Goal: Register for event/course

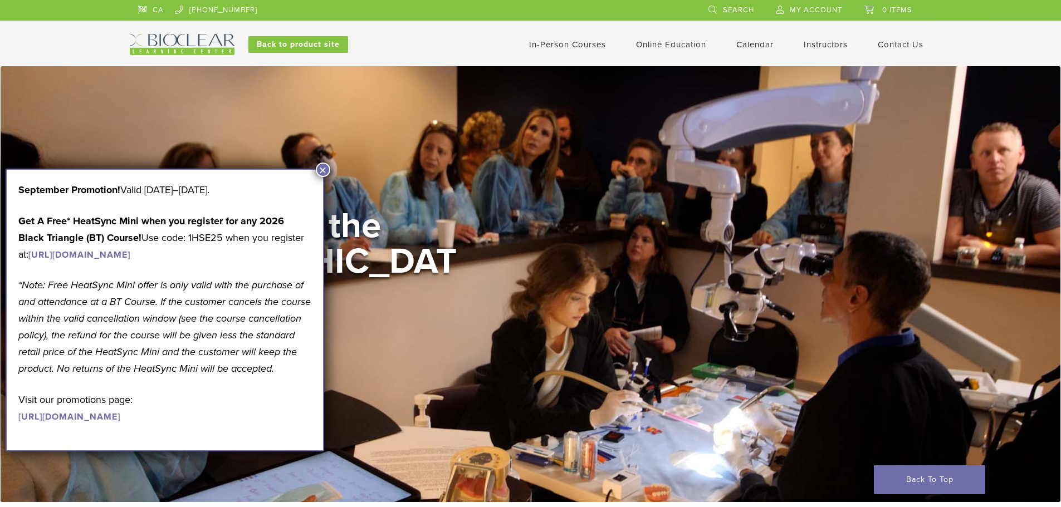
click at [323, 169] on button "×" at bounding box center [323, 170] width 14 height 14
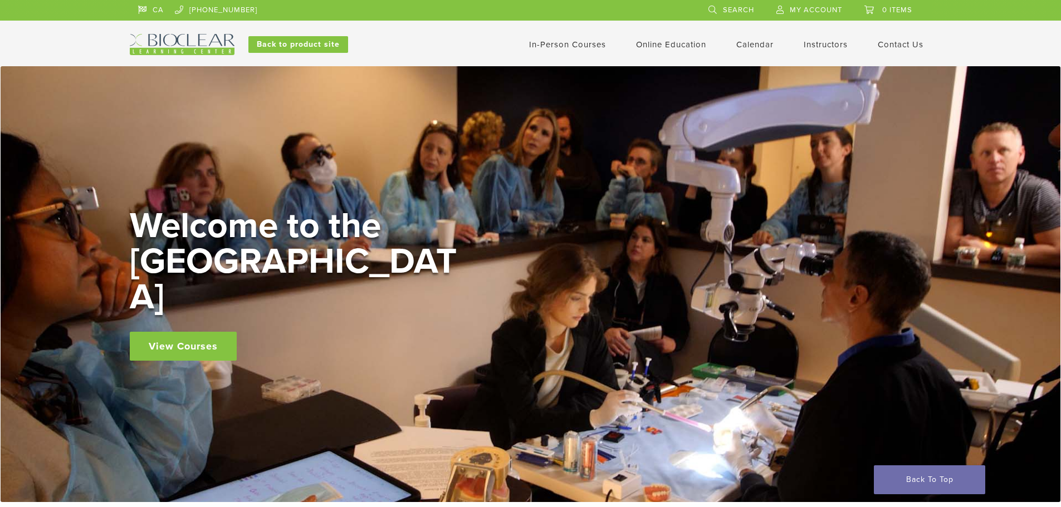
click at [575, 45] on link "In-Person Courses" at bounding box center [567, 45] width 77 height 10
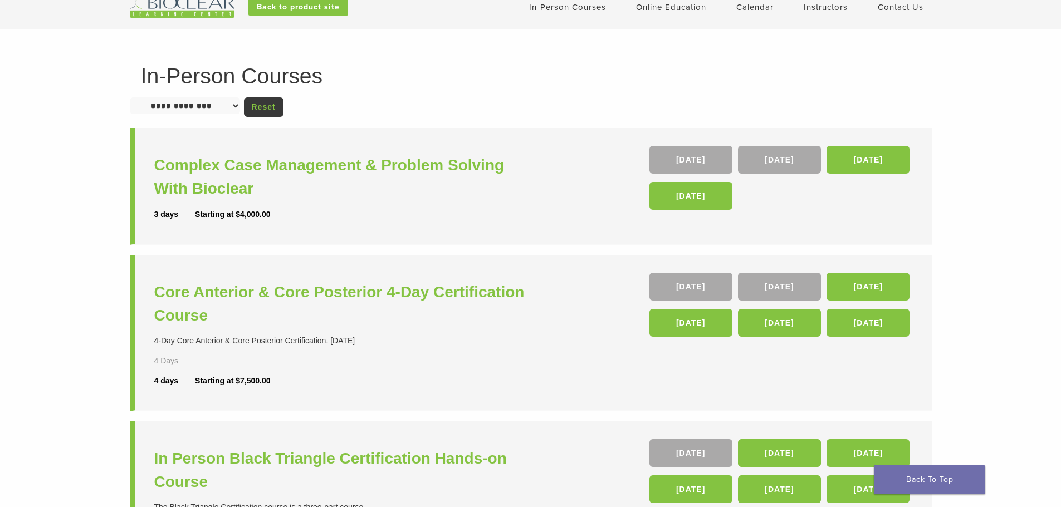
scroll to position [56, 0]
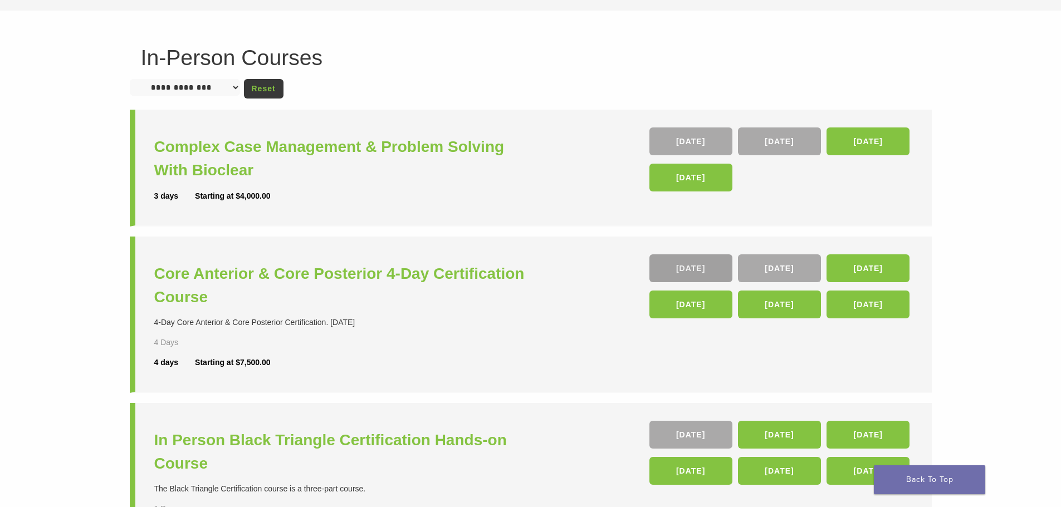
click at [693, 268] on link "08 Oct" at bounding box center [690, 268] width 83 height 28
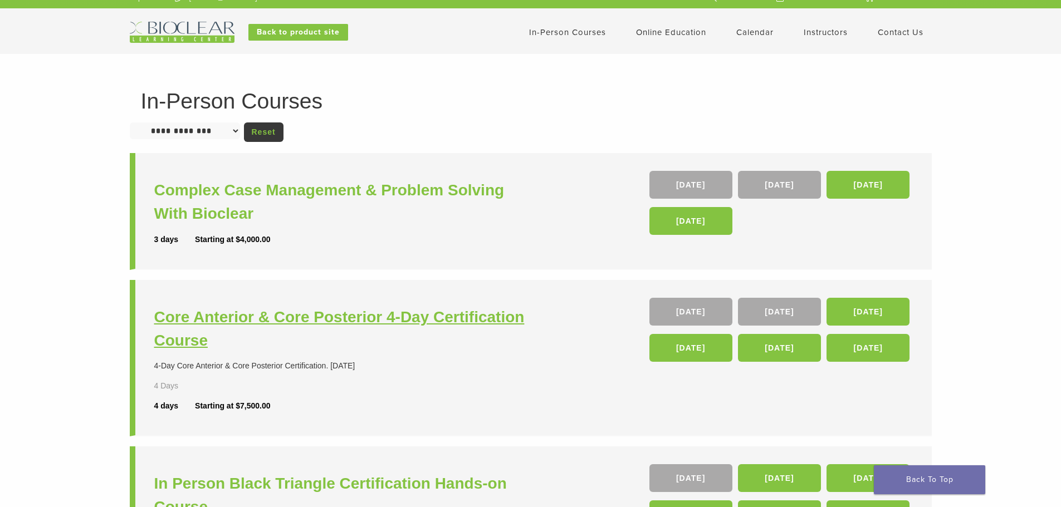
scroll to position [0, 0]
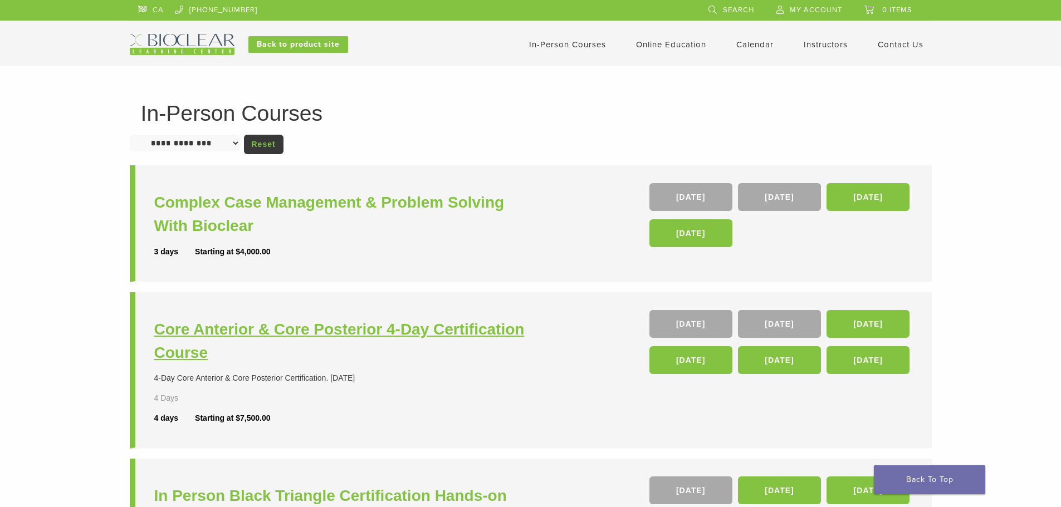
click at [451, 328] on h3 "Core Anterior & Core Posterior 4-Day Certification Course" at bounding box center [343, 341] width 379 height 47
